Goal: Use online tool/utility: Utilize a website feature to perform a specific function

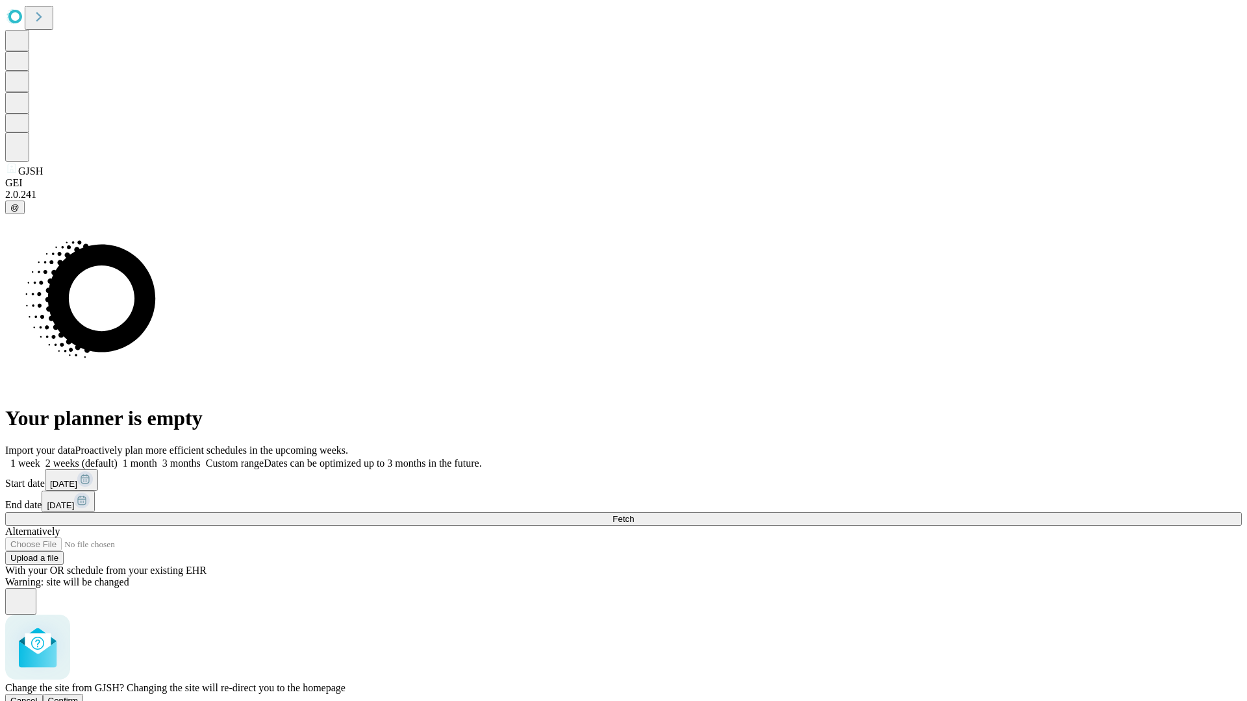
click at [79, 696] on span "Confirm" at bounding box center [63, 701] width 31 height 10
click at [40, 458] on label "1 week" at bounding box center [22, 463] width 35 height 11
click at [634, 514] on span "Fetch" at bounding box center [622, 519] width 21 height 10
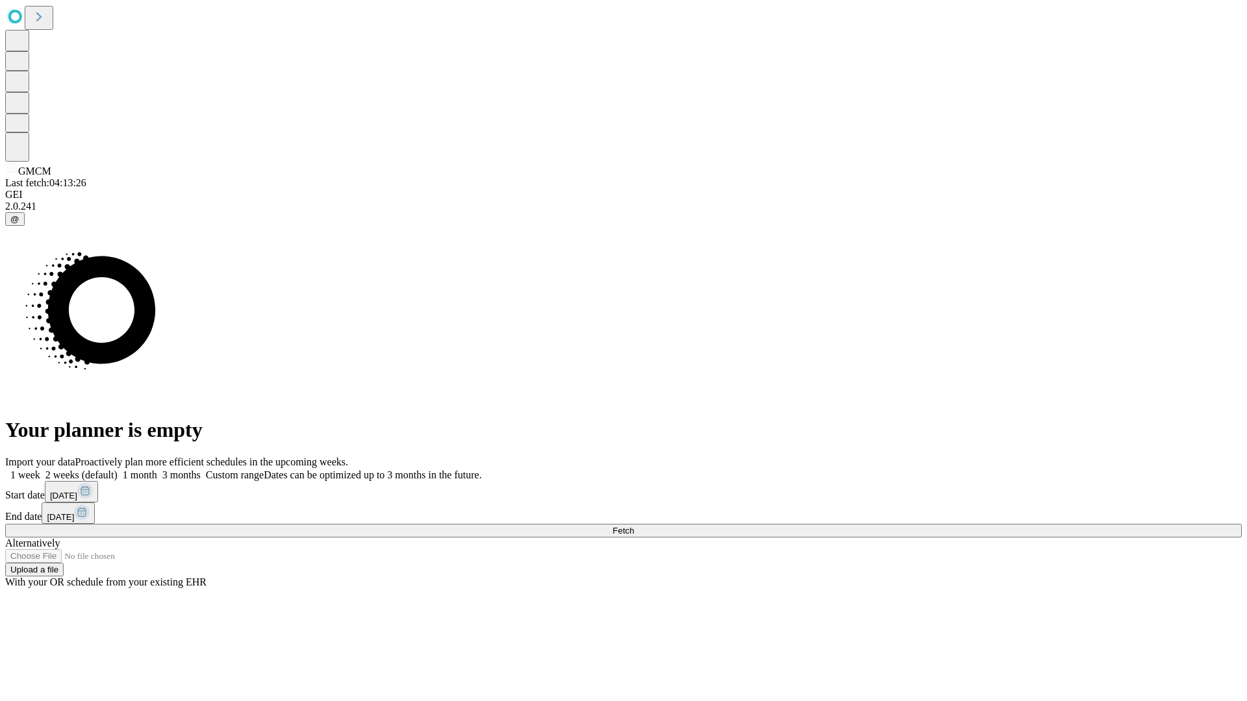
click at [40, 469] on label "1 week" at bounding box center [22, 474] width 35 height 11
click at [634, 526] on span "Fetch" at bounding box center [622, 531] width 21 height 10
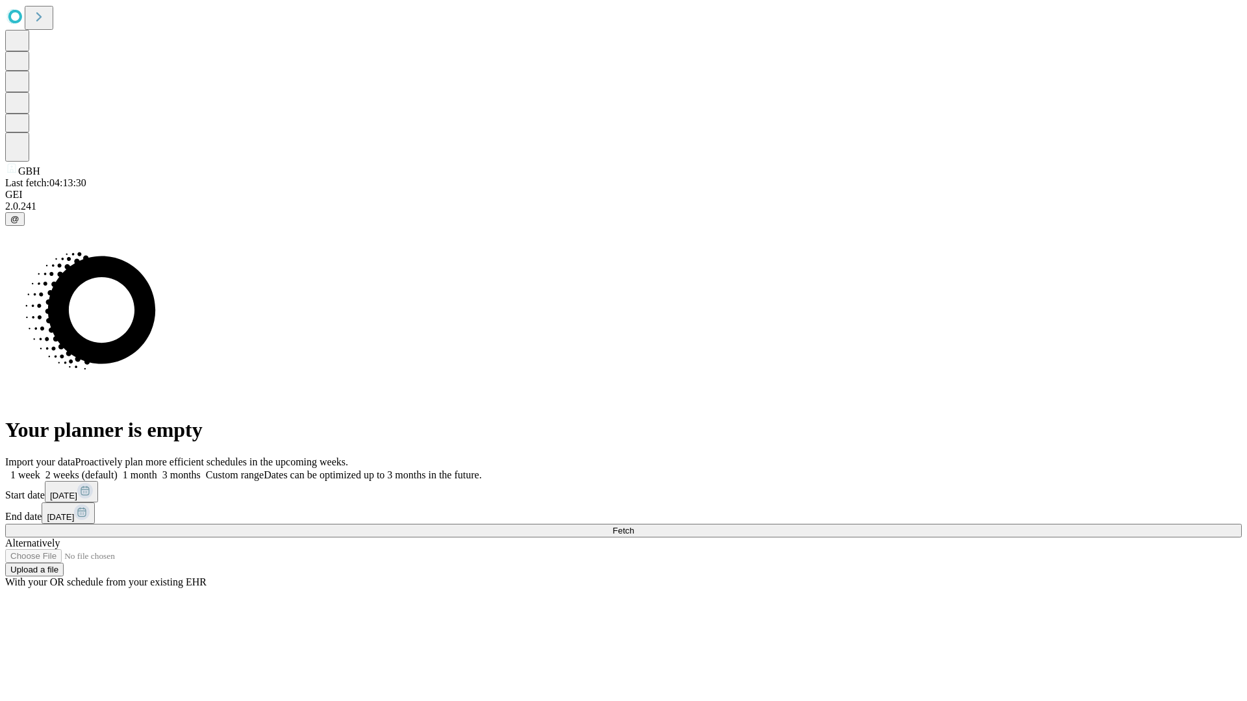
click at [40, 469] on label "1 week" at bounding box center [22, 474] width 35 height 11
click at [634, 526] on span "Fetch" at bounding box center [622, 531] width 21 height 10
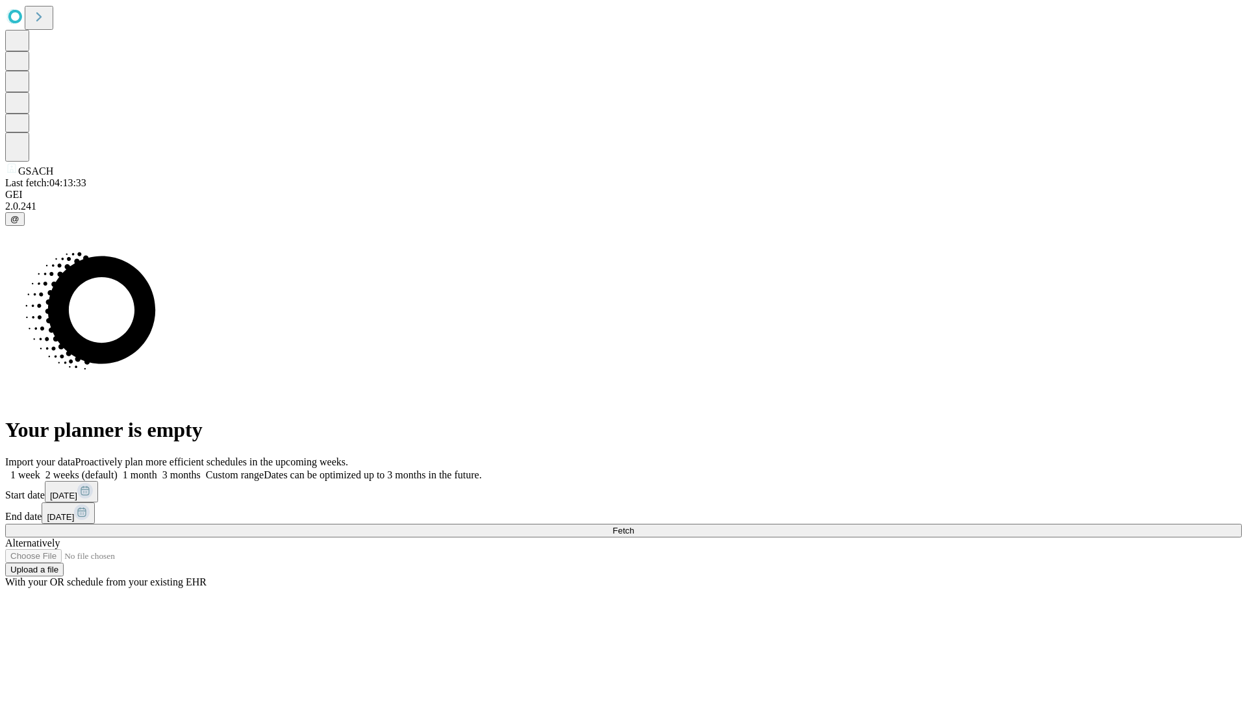
click at [634, 526] on span "Fetch" at bounding box center [622, 531] width 21 height 10
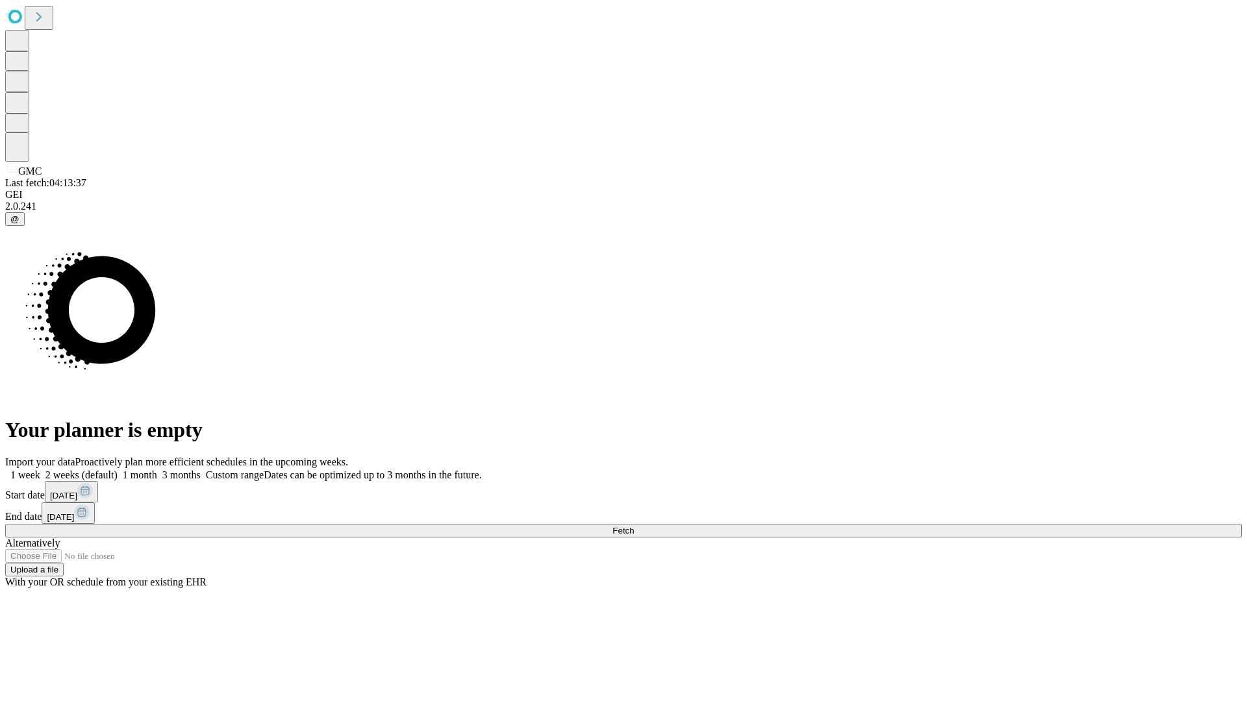
click at [40, 469] on label "1 week" at bounding box center [22, 474] width 35 height 11
click at [634, 526] on span "Fetch" at bounding box center [622, 531] width 21 height 10
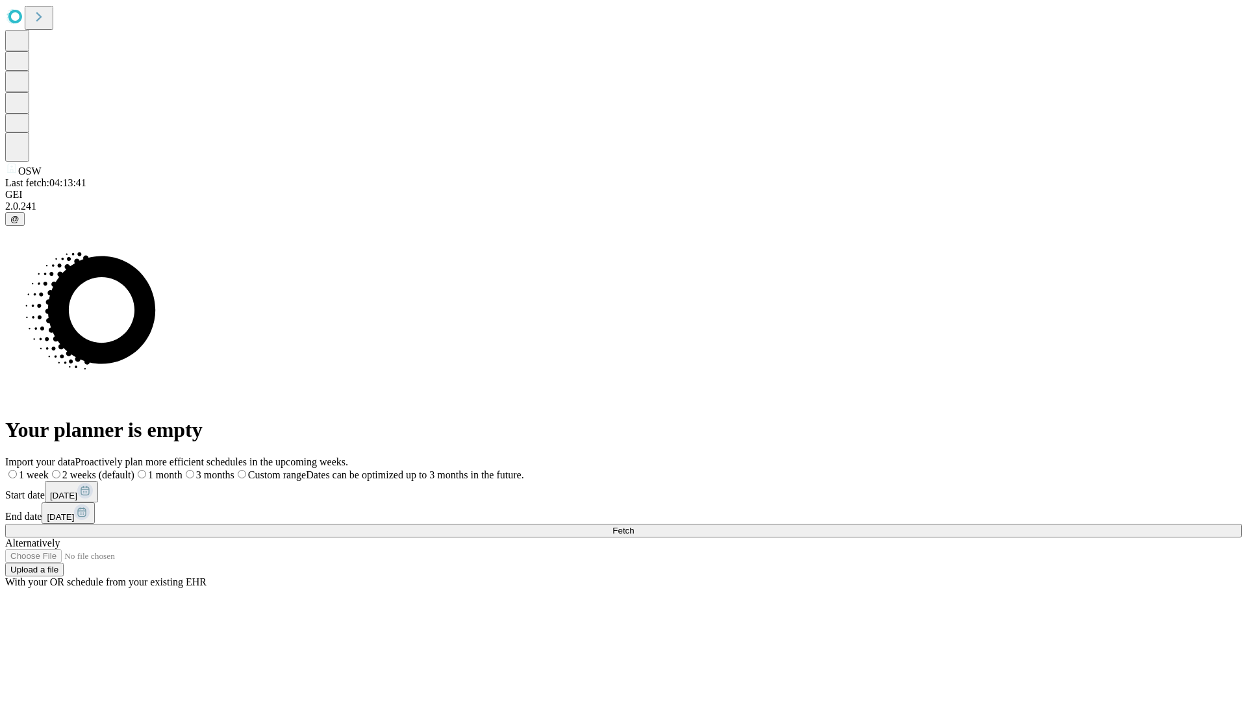
click at [49, 469] on label "1 week" at bounding box center [27, 474] width 44 height 11
click at [634, 526] on span "Fetch" at bounding box center [622, 531] width 21 height 10
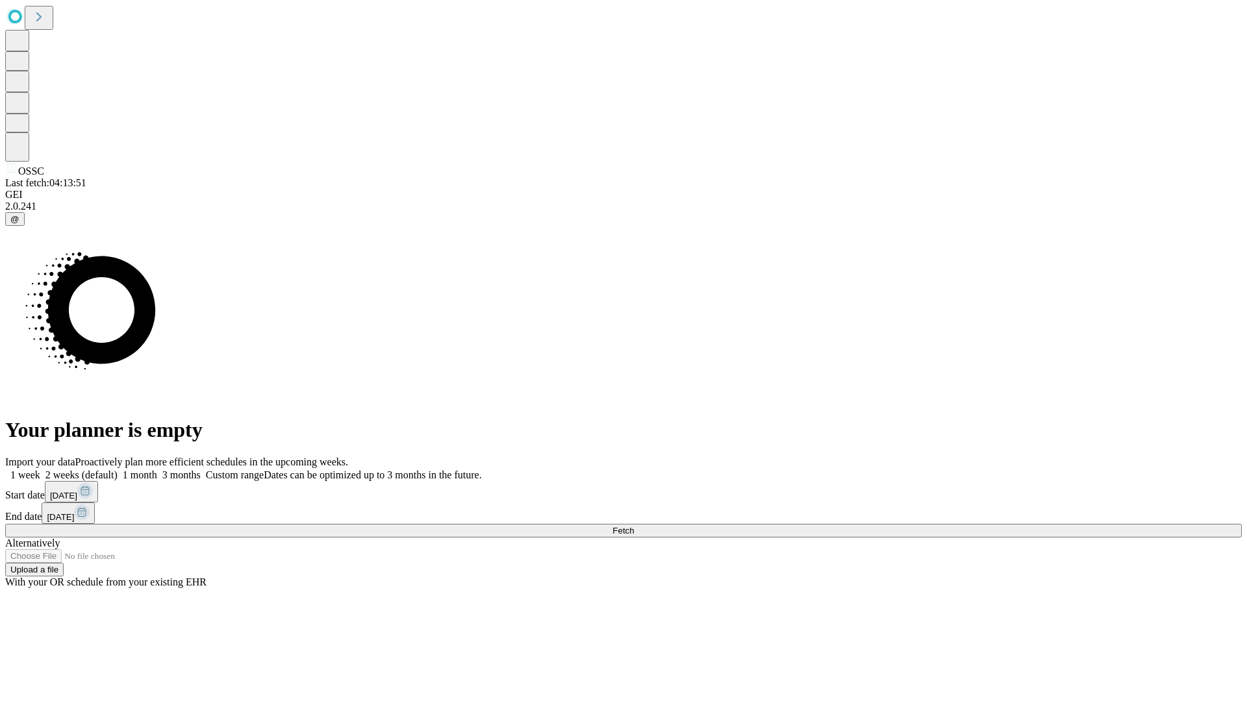
click at [40, 469] on label "1 week" at bounding box center [22, 474] width 35 height 11
click at [634, 526] on span "Fetch" at bounding box center [622, 531] width 21 height 10
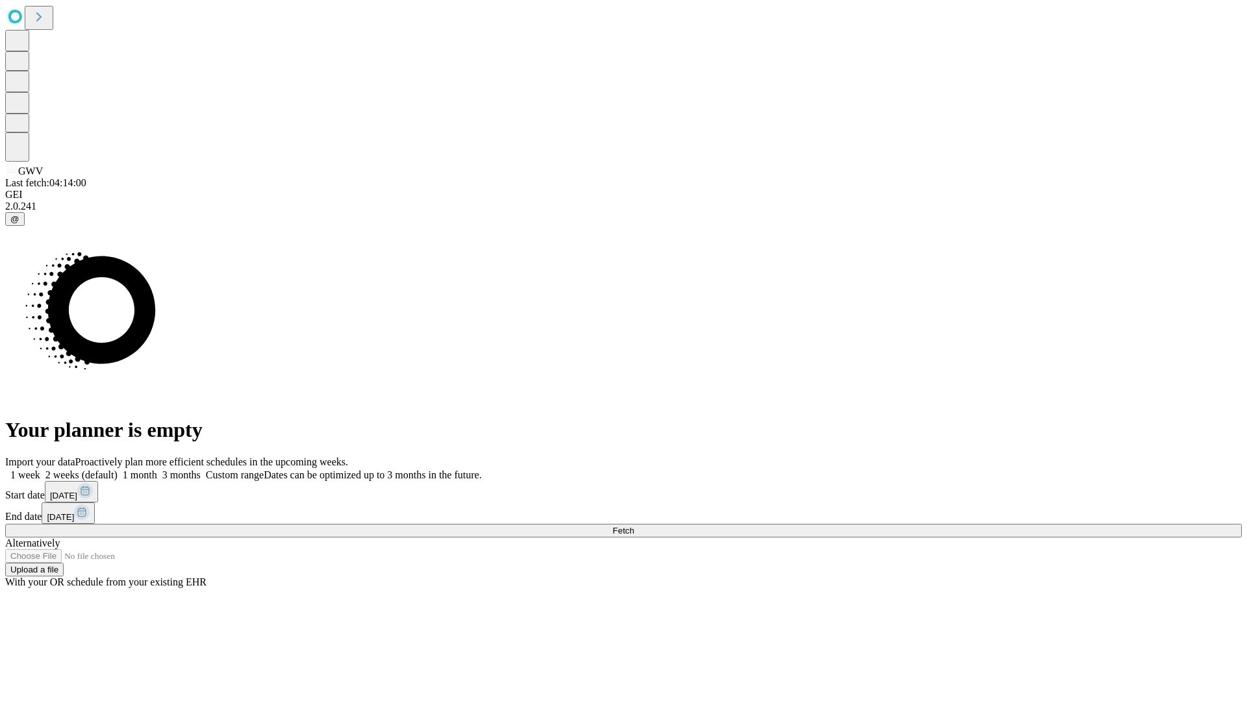
click at [40, 469] on label "1 week" at bounding box center [22, 474] width 35 height 11
click at [634, 526] on span "Fetch" at bounding box center [622, 531] width 21 height 10
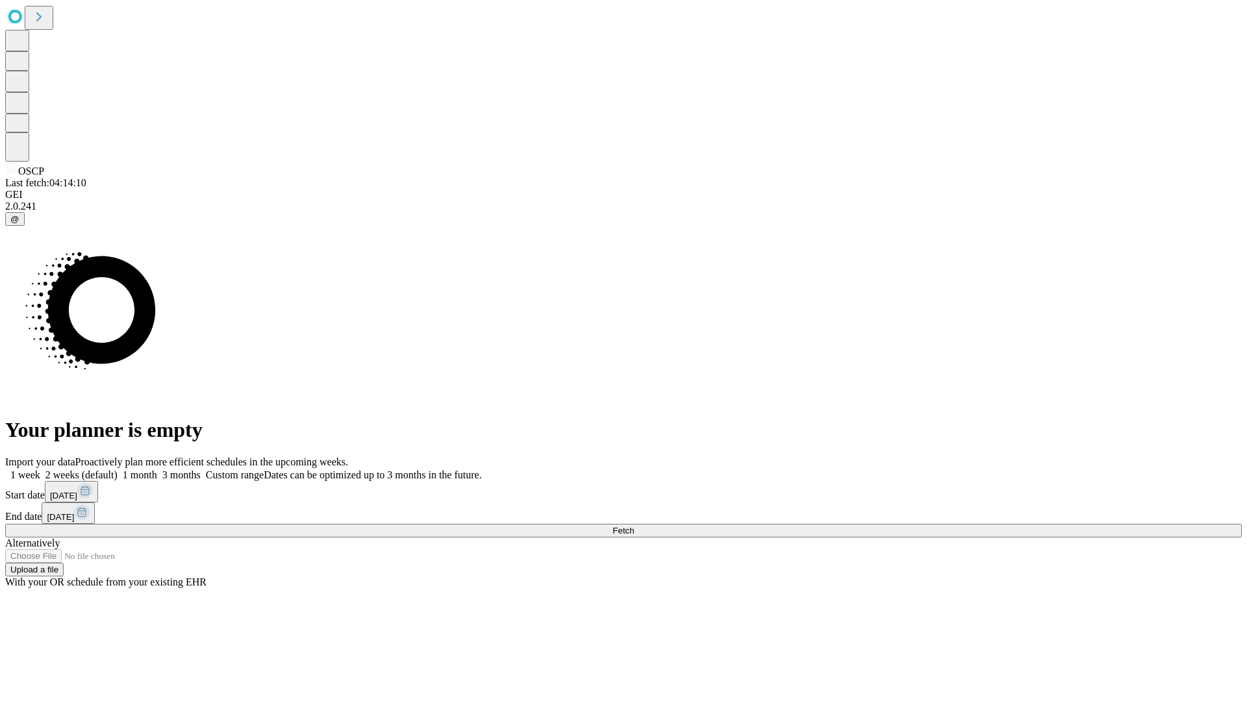
click at [634, 526] on span "Fetch" at bounding box center [622, 531] width 21 height 10
